Goal: Learn about a topic: Learn about a topic

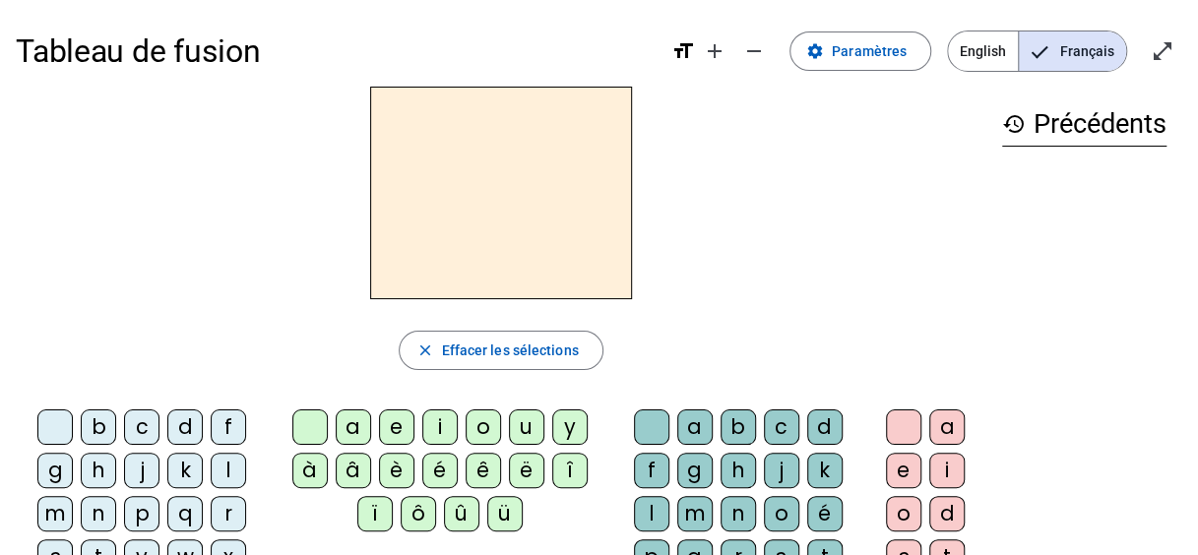
click at [143, 477] on div "j" at bounding box center [141, 470] width 35 height 35
click at [351, 425] on div "a" at bounding box center [353, 427] width 35 height 35
click at [559, 194] on h2 "ja" at bounding box center [501, 193] width 262 height 213
